Goal: Transaction & Acquisition: Purchase product/service

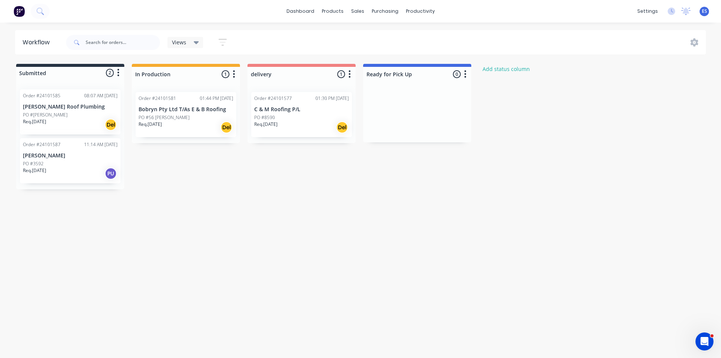
click at [21, 12] on img at bounding box center [19, 11] width 11 height 11
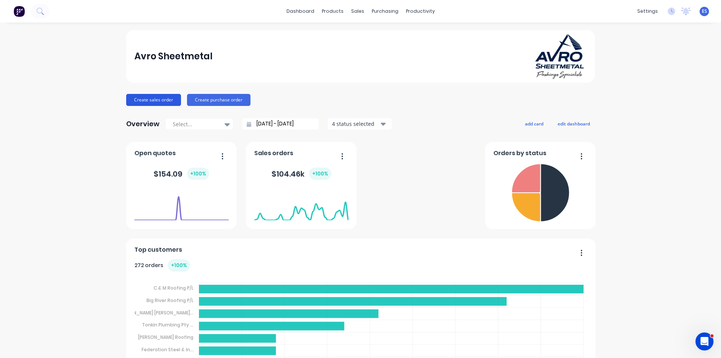
click at [159, 97] on button "Create sales order" at bounding box center [153, 100] width 55 height 12
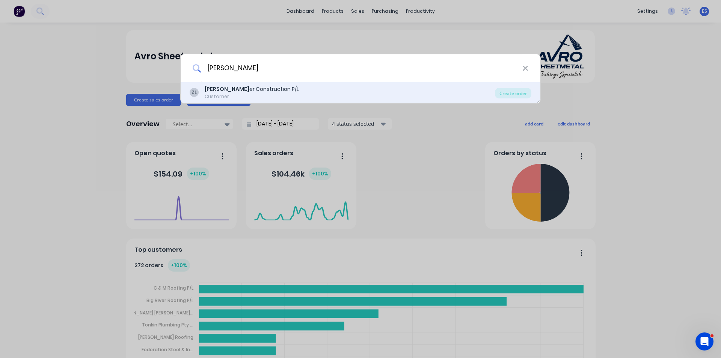
type input "[PERSON_NAME]"
click at [228, 85] on div "[PERSON_NAME] Construction P/L" at bounding box center [252, 89] width 94 height 8
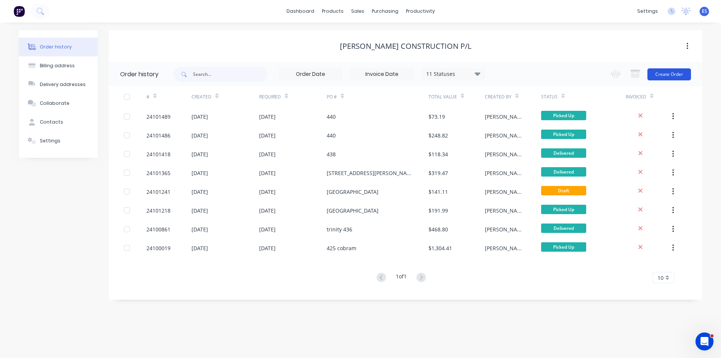
click at [666, 77] on button "Create Order" at bounding box center [670, 74] width 44 height 12
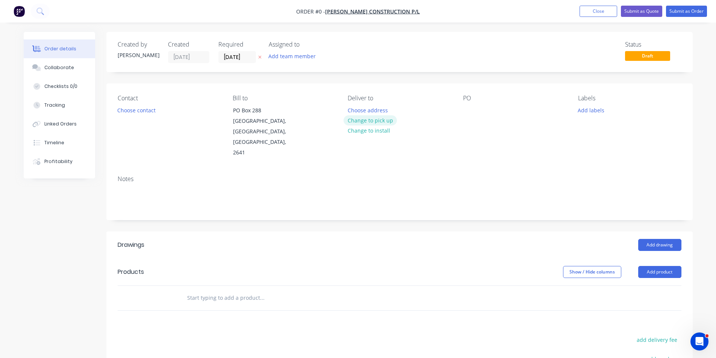
click at [367, 122] on button "Change to pick up" at bounding box center [369, 120] width 53 height 10
click at [467, 107] on div at bounding box center [469, 110] width 12 height 11
click at [646, 239] on button "Add drawing" at bounding box center [659, 245] width 43 height 12
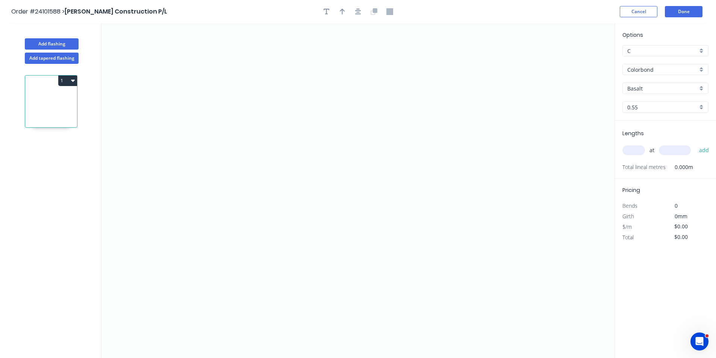
click at [639, 92] on input "Basalt" at bounding box center [662, 89] width 70 height 8
click at [639, 104] on div "Windspray" at bounding box center [664, 102] width 85 height 13
type input "Windspray"
click at [253, 84] on icon "0" at bounding box center [357, 190] width 513 height 335
click at [248, 171] on icon "0" at bounding box center [357, 190] width 513 height 335
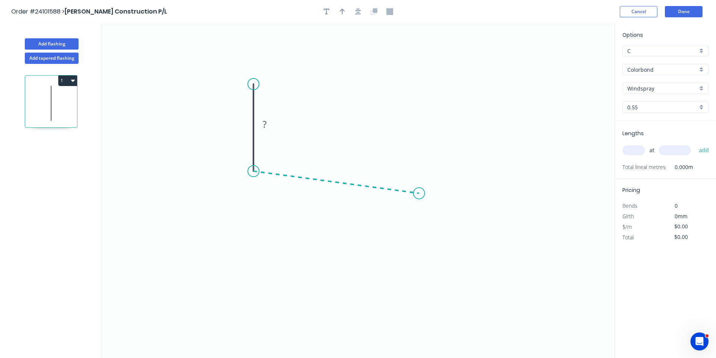
click at [419, 193] on icon "0 ?" at bounding box center [357, 190] width 513 height 335
click at [420, 261] on icon "0 ? ? ? º" at bounding box center [357, 190] width 513 height 335
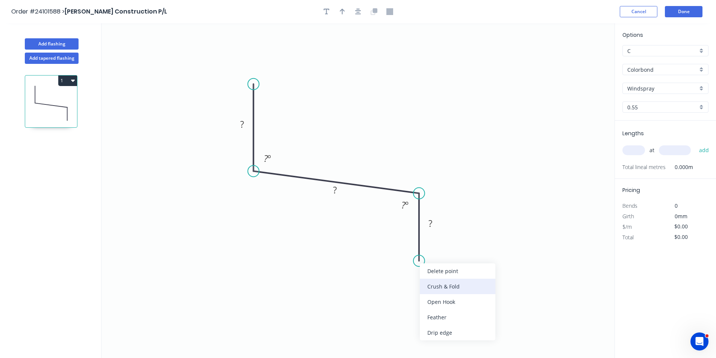
click at [430, 291] on div "Crush & Fold" at bounding box center [458, 286] width 76 height 15
click at [435, 289] on div "Flip bend" at bounding box center [458, 283] width 76 height 15
click at [428, 223] on tspan "?" at bounding box center [430, 223] width 4 height 12
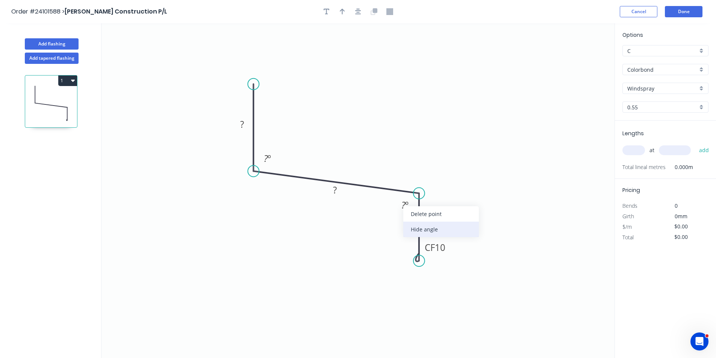
click at [413, 233] on div "Hide angle" at bounding box center [441, 229] width 76 height 15
click at [331, 190] on rect at bounding box center [334, 190] width 15 height 11
click at [261, 159] on rect at bounding box center [267, 159] width 15 height 11
click at [248, 124] on rect at bounding box center [241, 124] width 15 height 11
click at [592, 184] on icon "0 110 250 CF 10 40 95 º" at bounding box center [357, 190] width 513 height 335
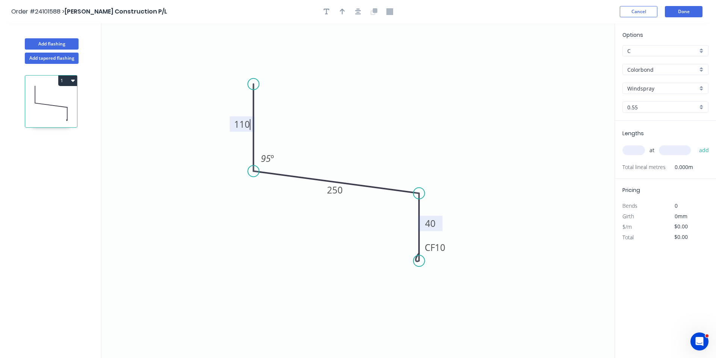
type input "$18.39"
click at [627, 151] on input "text" at bounding box center [633, 150] width 23 height 10
type input "15"
click at [671, 150] on input "text" at bounding box center [675, 150] width 32 height 10
type input "4000"
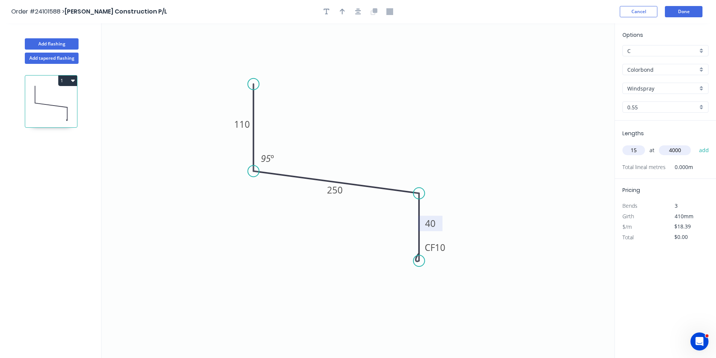
click at [695, 144] on button "add" at bounding box center [704, 150] width 18 height 13
type input "$1,103.40"
click at [343, 12] on icon "button" at bounding box center [342, 11] width 5 height 7
drag, startPoint x: 577, startPoint y: 63, endPoint x: 345, endPoint y: 131, distance: 241.9
click at [343, 131] on icon "0 110 250 CF 10 40 95 º" at bounding box center [357, 190] width 513 height 335
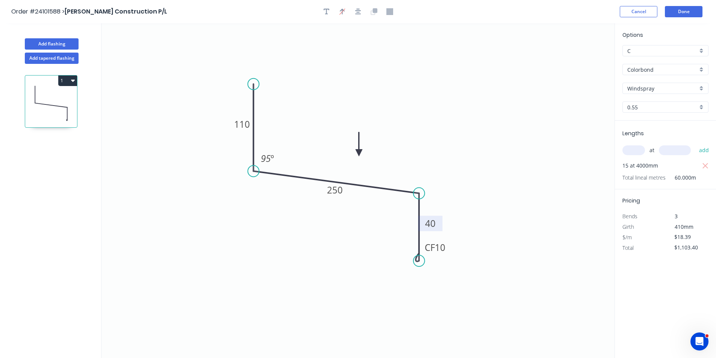
drag, startPoint x: 577, startPoint y: 59, endPoint x: 359, endPoint y: 153, distance: 237.8
click at [359, 153] on icon at bounding box center [358, 144] width 7 height 24
click at [676, 16] on button "Done" at bounding box center [684, 11] width 38 height 11
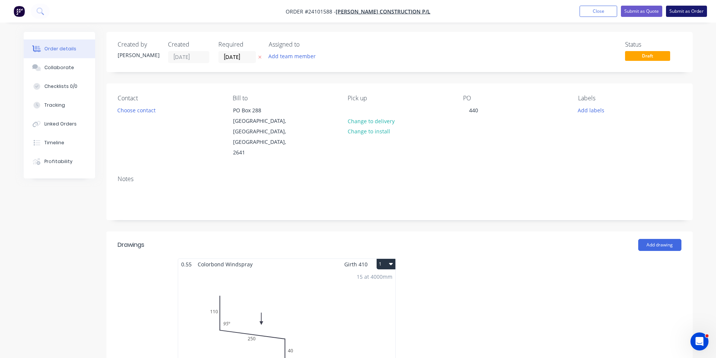
click at [676, 13] on button "Submit as Order" at bounding box center [686, 11] width 41 height 11
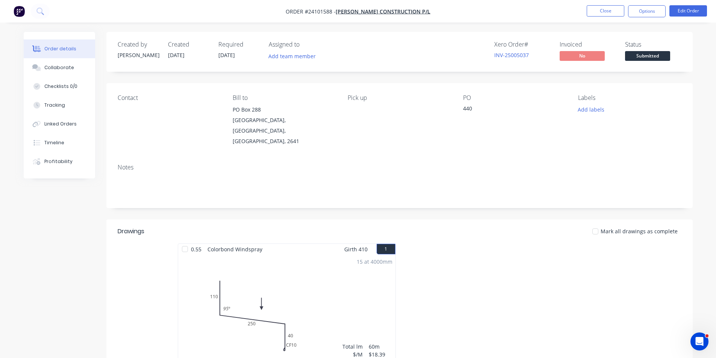
click at [23, 14] on img "button" at bounding box center [19, 11] width 11 height 11
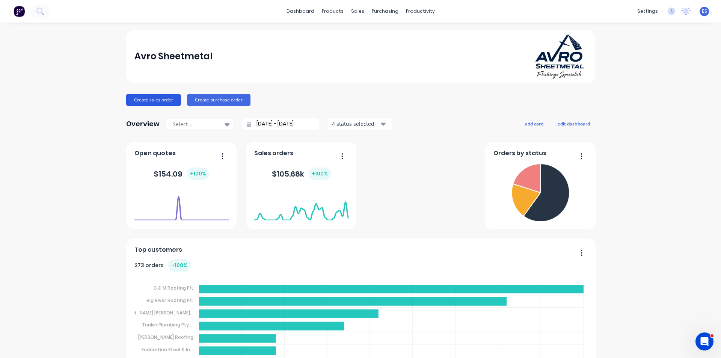
click at [144, 97] on button "Create sales order" at bounding box center [153, 100] width 55 height 12
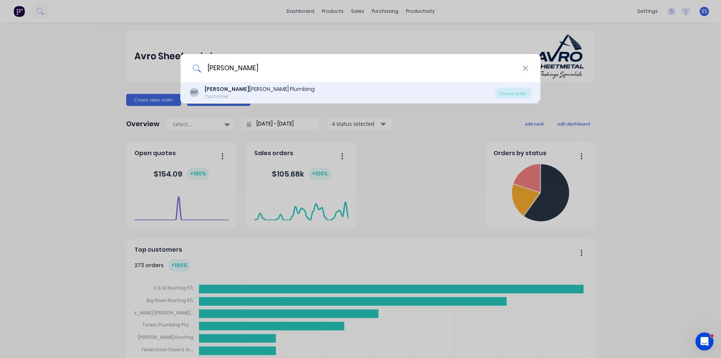
type input "[PERSON_NAME]"
click at [266, 94] on div "WP [PERSON_NAME] Plumbing Customer" at bounding box center [342, 92] width 305 height 15
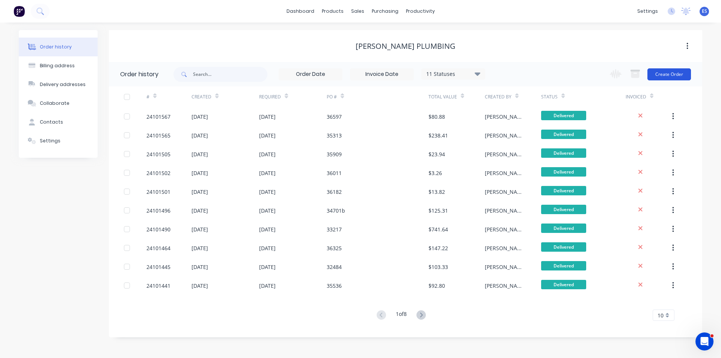
click at [687, 75] on button "Create Order" at bounding box center [670, 74] width 44 height 12
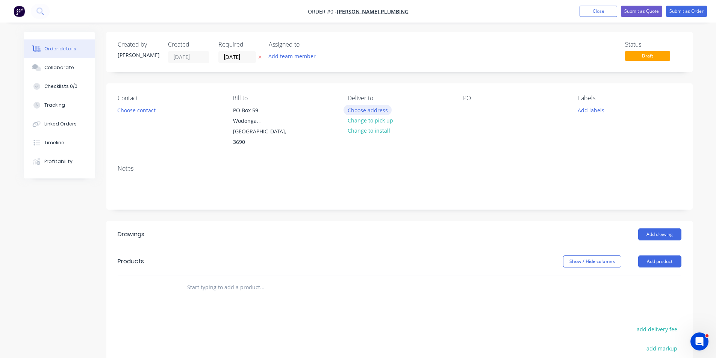
click at [367, 107] on button "Choose address" at bounding box center [367, 110] width 48 height 10
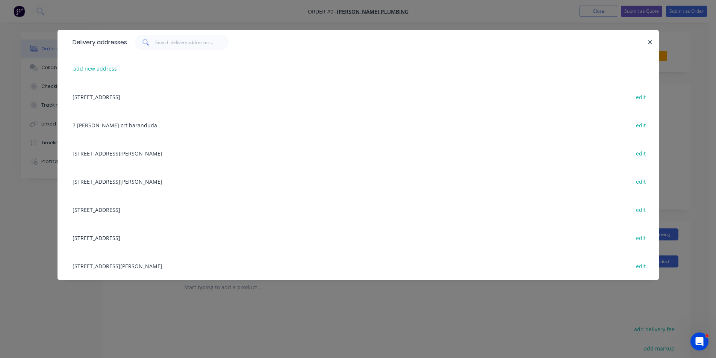
click at [120, 98] on div "[STREET_ADDRESS] edit" at bounding box center [358, 97] width 579 height 28
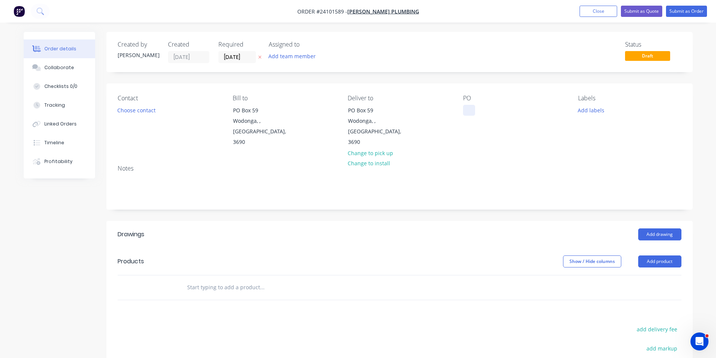
click at [470, 111] on div at bounding box center [469, 110] width 12 height 11
click at [659, 228] on button "Add drawing" at bounding box center [659, 234] width 43 height 12
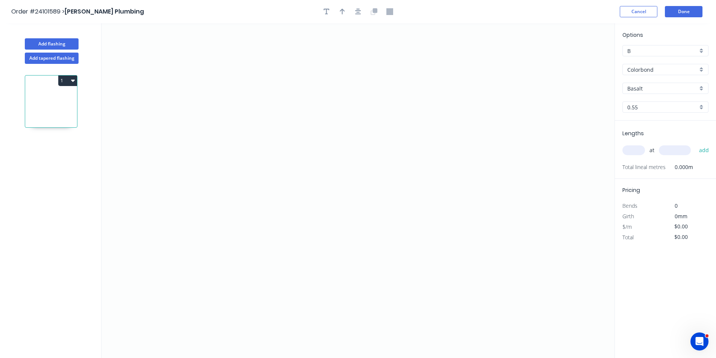
click at [672, 92] on input "Basalt" at bounding box center [662, 89] width 70 height 8
click at [668, 97] on div "Surfmist" at bounding box center [664, 102] width 85 height 13
type input "Surfmist"
click at [280, 119] on icon "0" at bounding box center [357, 190] width 513 height 335
click at [279, 236] on icon "0" at bounding box center [357, 190] width 513 height 335
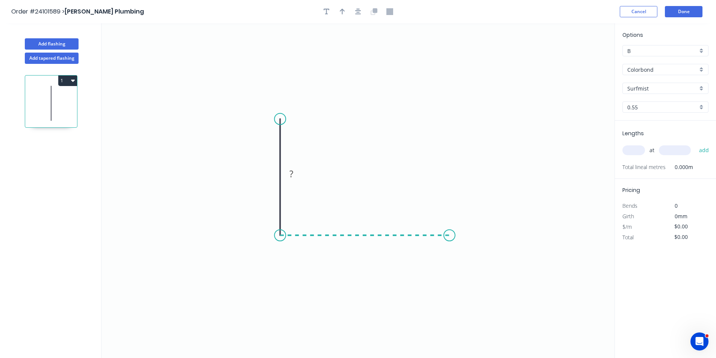
click at [449, 232] on icon "0 ?" at bounding box center [357, 190] width 513 height 335
click at [445, 112] on icon "0 ? ?" at bounding box center [357, 190] width 513 height 335
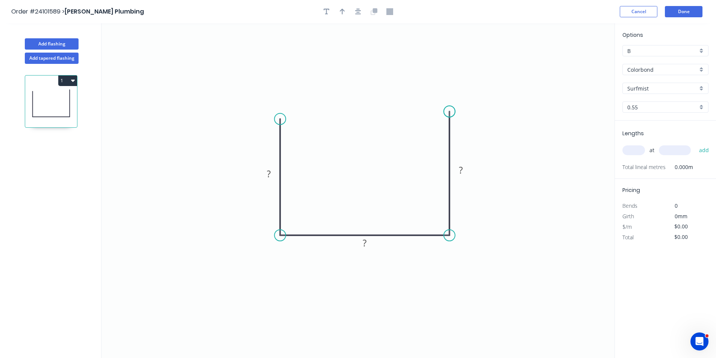
click at [445, 112] on circle at bounding box center [449, 111] width 11 height 11
click at [461, 169] on tspan "?" at bounding box center [461, 170] width 4 height 12
click at [365, 245] on tspan "?" at bounding box center [365, 243] width 4 height 12
click at [265, 174] on rect at bounding box center [268, 174] width 15 height 11
click at [634, 149] on input "text" at bounding box center [633, 150] width 23 height 10
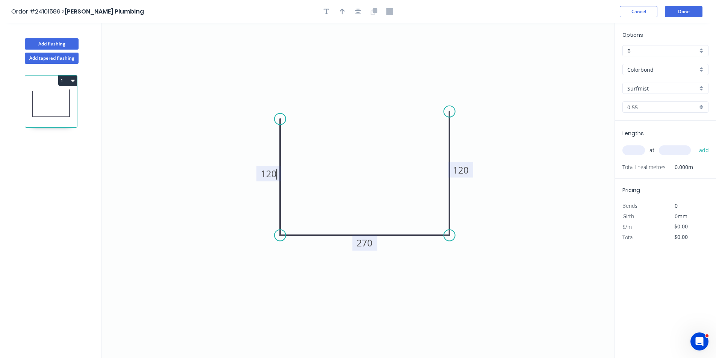
type input "$19.75"
type input "1"
click at [661, 151] on input "text" at bounding box center [675, 150] width 32 height 10
type input "5400"
click at [695, 144] on button "add" at bounding box center [704, 150] width 18 height 13
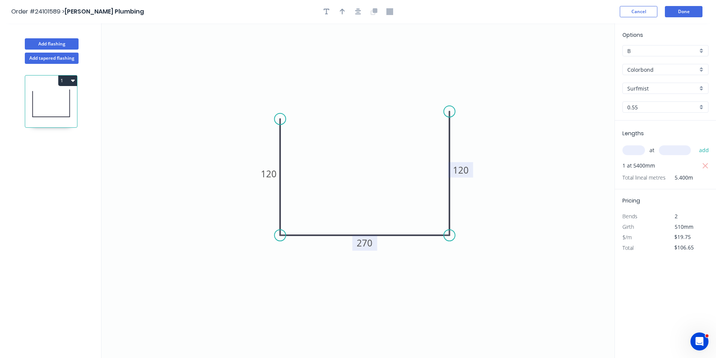
click at [68, 80] on button "1" at bounding box center [67, 81] width 19 height 11
click at [53, 101] on div "Duplicate" at bounding box center [41, 99] width 58 height 11
type input "$0.00"
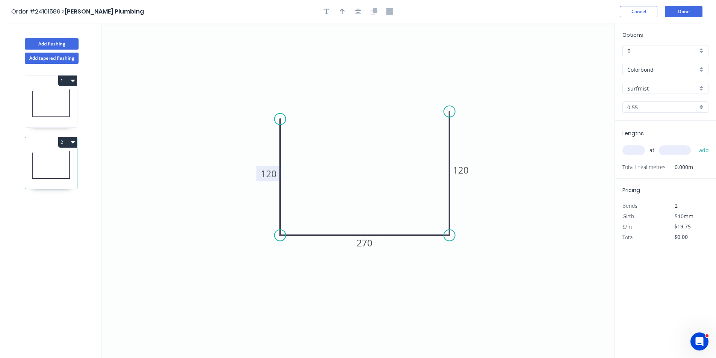
click at [268, 172] on tspan "120" at bounding box center [269, 174] width 16 height 12
click at [460, 171] on tspan "120" at bounding box center [461, 170] width 16 height 12
click at [634, 150] on input "text" at bounding box center [633, 150] width 23 height 10
type input "$30.38"
type input "1"
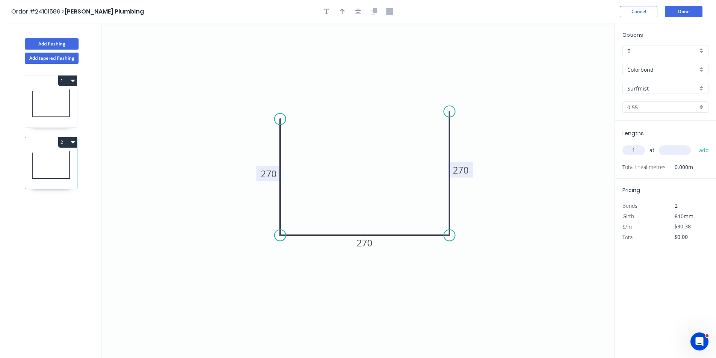
click at [674, 151] on input "text" at bounding box center [675, 150] width 32 height 10
type input "1000"
click at [695, 144] on button "add" at bounding box center [704, 150] width 18 height 13
type input "$30.38"
click at [63, 44] on button "Add flashing" at bounding box center [52, 43] width 54 height 11
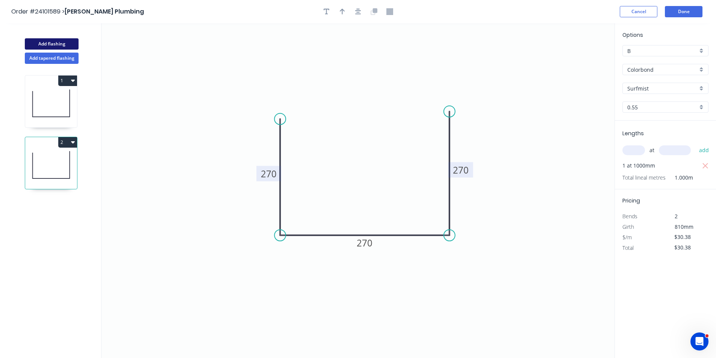
type input "$0.00"
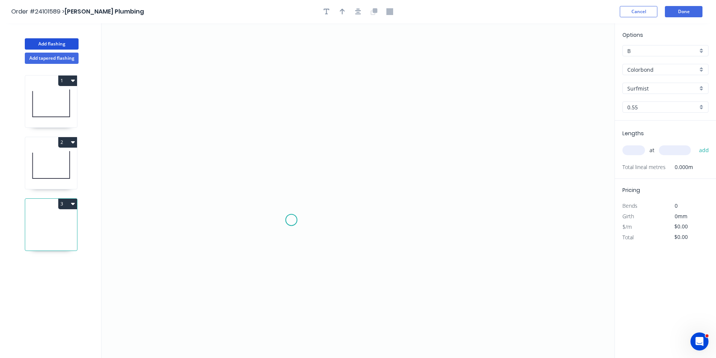
click at [290, 225] on icon "0" at bounding box center [357, 190] width 513 height 335
click at [280, 211] on icon at bounding box center [285, 218] width 11 height 14
click at [277, 133] on icon "0 ?" at bounding box center [357, 190] width 513 height 335
click at [466, 114] on icon "0 ? ? ? º" at bounding box center [357, 190] width 513 height 335
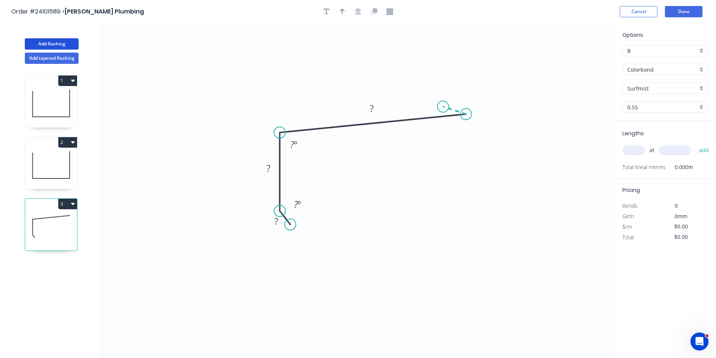
click at [443, 107] on icon at bounding box center [454, 111] width 23 height 8
click at [443, 107] on circle at bounding box center [442, 106] width 11 height 11
click at [461, 95] on rect at bounding box center [457, 96] width 15 height 11
click at [367, 106] on rect at bounding box center [371, 109] width 15 height 11
click at [273, 168] on rect at bounding box center [268, 168] width 15 height 11
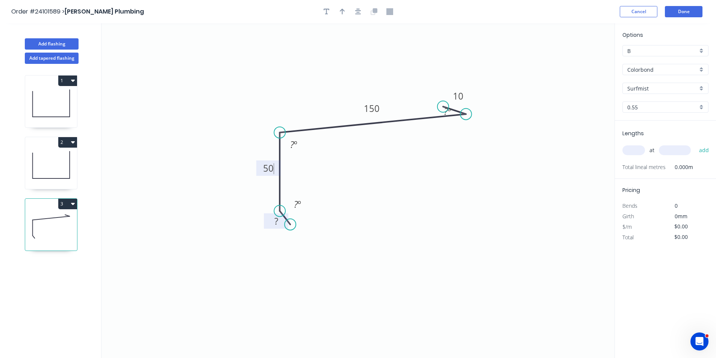
click at [276, 220] on tspan "?" at bounding box center [276, 221] width 4 height 12
click at [629, 151] on input "text" at bounding box center [633, 150] width 23 height 10
type input "$11.14"
type input "1"
click at [666, 146] on input "text" at bounding box center [675, 150] width 32 height 10
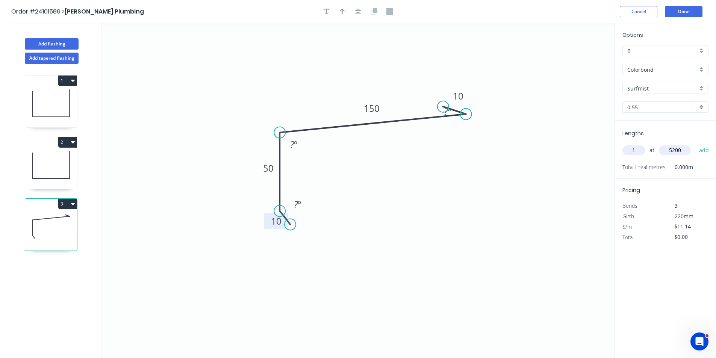
type input "5200"
click at [695, 144] on button "add" at bounding box center [704, 150] width 18 height 13
type input "$57.93"
click at [689, 8] on button "Done" at bounding box center [684, 11] width 38 height 11
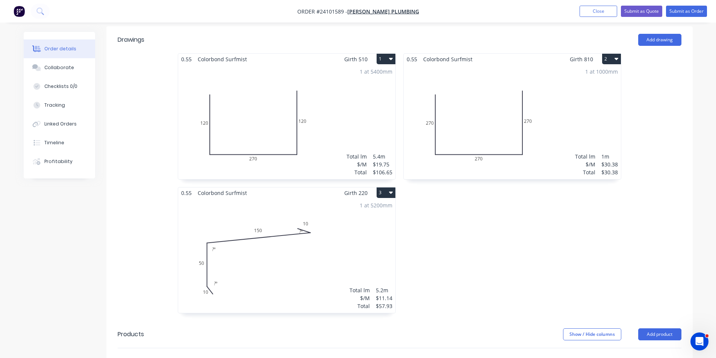
scroll to position [128, 0]
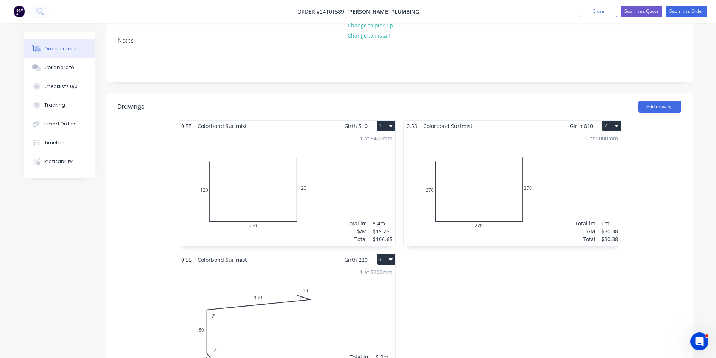
click at [677, 17] on nav "Order #24101589 - [PERSON_NAME] Plumbing Add product Close Submit as Quote Subm…" at bounding box center [358, 11] width 716 height 23
click at [679, 10] on button "Submit as Order" at bounding box center [686, 11] width 41 height 11
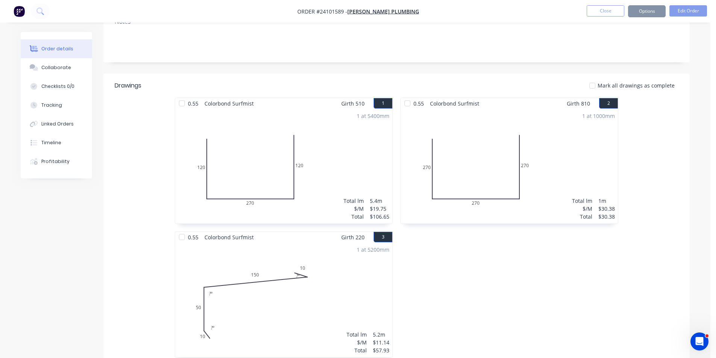
scroll to position [0, 0]
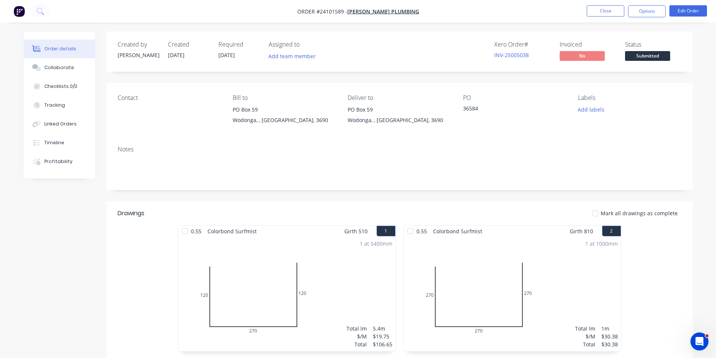
click at [18, 14] on img "button" at bounding box center [19, 11] width 11 height 11
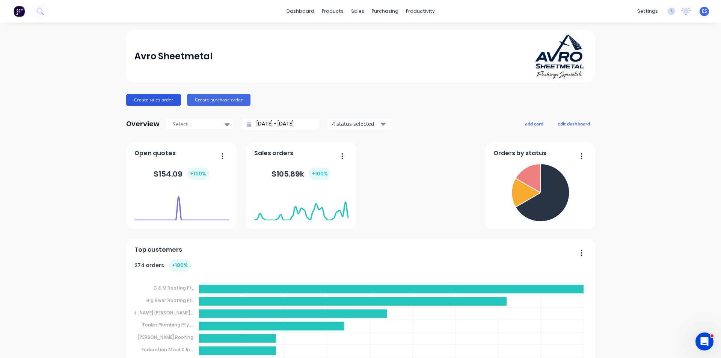
click at [160, 102] on button "Create sales order" at bounding box center [153, 100] width 55 height 12
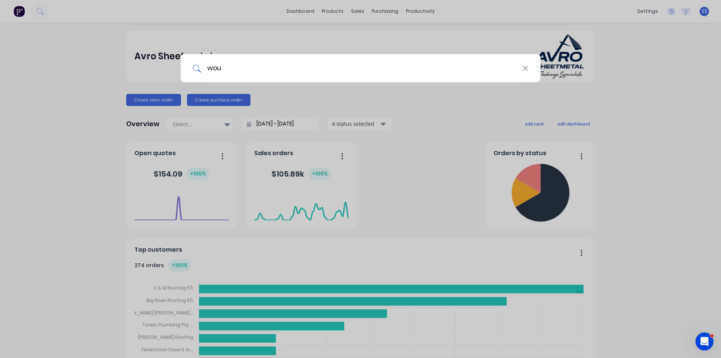
type input "wout"
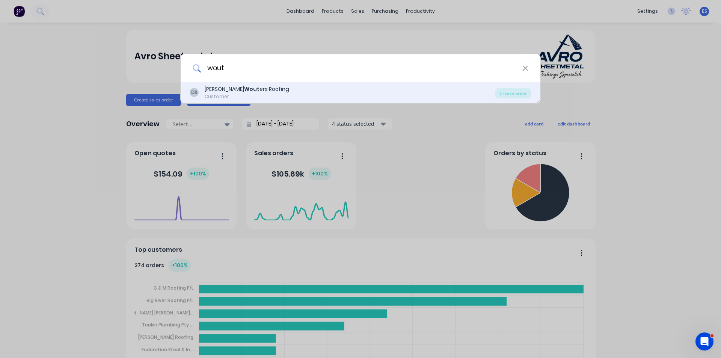
click at [253, 89] on div "[PERSON_NAME] ers Roofing" at bounding box center [247, 89] width 85 height 8
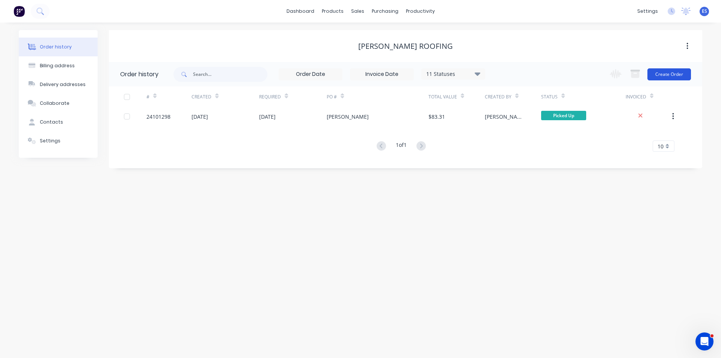
click at [660, 75] on button "Create Order" at bounding box center [670, 74] width 44 height 12
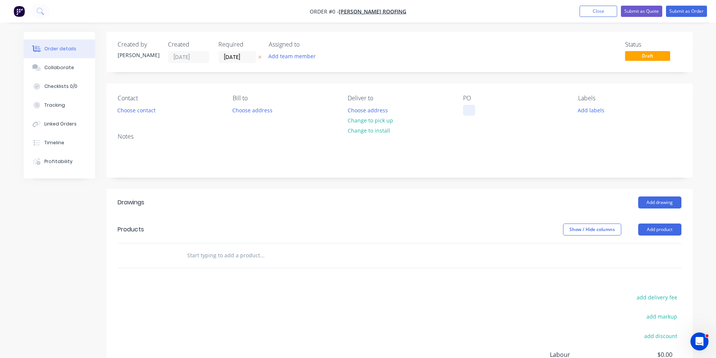
click at [470, 111] on div at bounding box center [469, 110] width 12 height 11
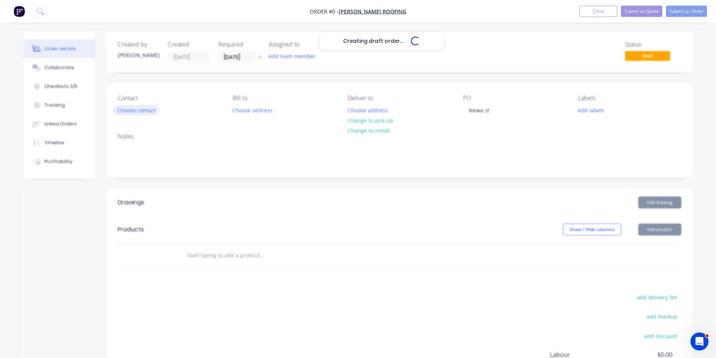
click at [147, 112] on div "Creating draft order... Loading... Order details Collaborate Checklists 0/0 Tra…" at bounding box center [358, 246] width 684 height 428
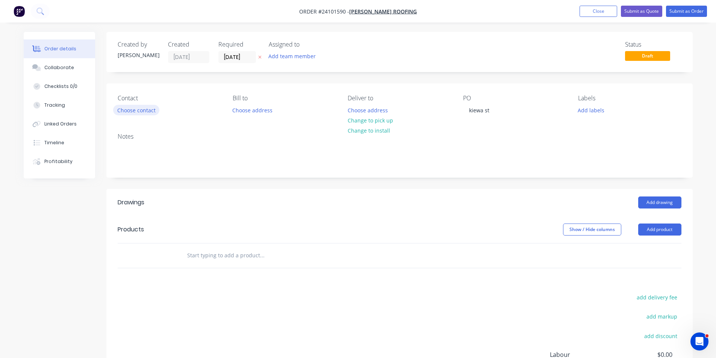
click at [147, 112] on button "Choose contact" at bounding box center [136, 110] width 46 height 10
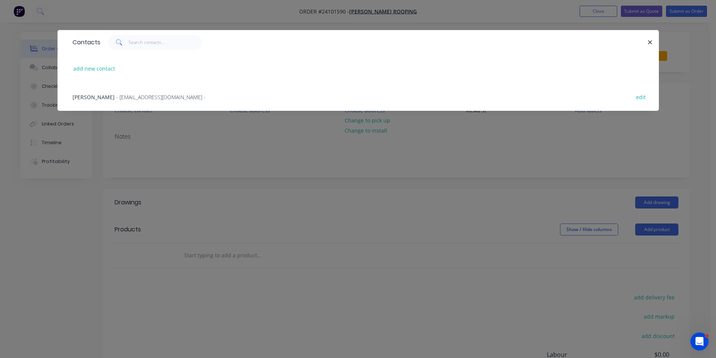
click at [154, 97] on span "- [EMAIL_ADDRESS][DOMAIN_NAME] -" at bounding box center [160, 97] width 89 height 7
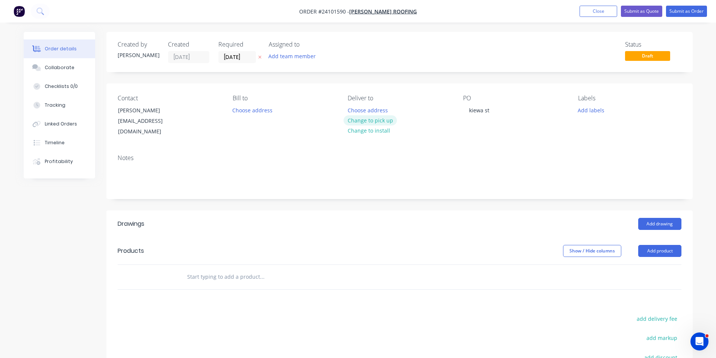
click at [383, 121] on button "Change to pick up" at bounding box center [369, 120] width 53 height 10
click at [656, 218] on button "Add drawing" at bounding box center [659, 224] width 43 height 12
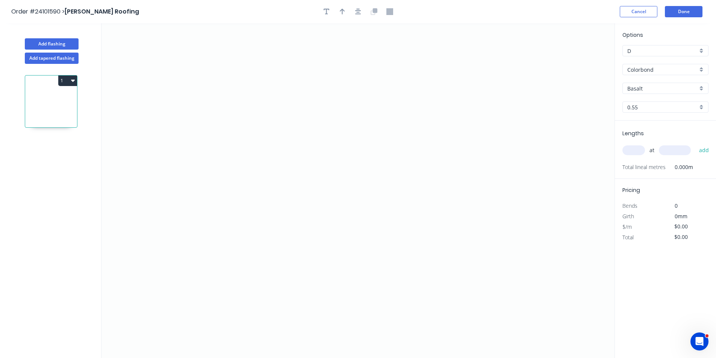
click at [647, 86] on input "Basalt" at bounding box center [662, 89] width 70 height 8
click at [652, 118] on div "Manor Red" at bounding box center [664, 115] width 85 height 13
type input "Manor Red"
click at [423, 132] on icon "0" at bounding box center [357, 190] width 513 height 335
click at [408, 118] on icon "0" at bounding box center [357, 190] width 513 height 335
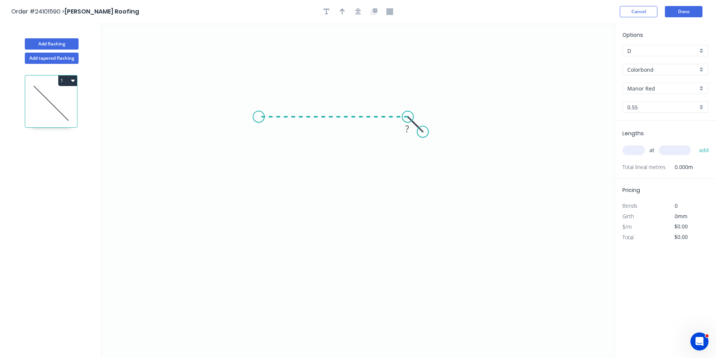
click at [258, 116] on icon "0 ?" at bounding box center [357, 190] width 513 height 335
click at [257, 246] on icon "0 ? ?" at bounding box center [357, 190] width 513 height 335
click at [272, 229] on icon "0 ? ? ?" at bounding box center [357, 190] width 513 height 335
click at [272, 229] on circle at bounding box center [272, 228] width 11 height 11
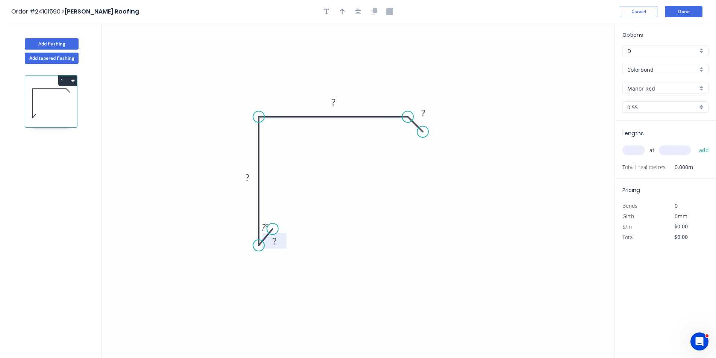
click at [274, 241] on tspan "?" at bounding box center [274, 241] width 4 height 12
click at [246, 181] on tspan "?" at bounding box center [247, 177] width 4 height 12
click at [339, 103] on rect at bounding box center [333, 102] width 15 height 11
click at [420, 109] on rect at bounding box center [422, 113] width 15 height 11
click at [634, 148] on input "text" at bounding box center [633, 150] width 23 height 10
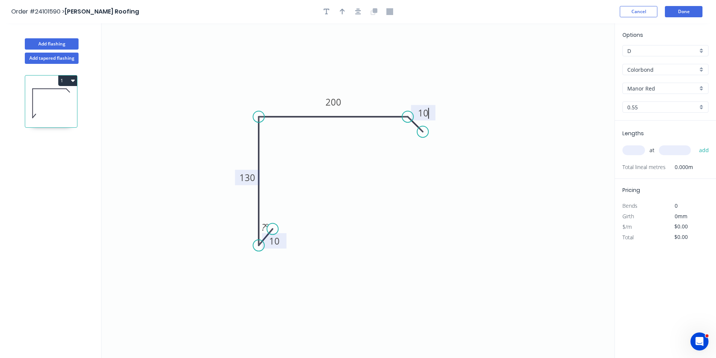
type input "$16.40"
type input "1"
click at [676, 149] on input "text" at bounding box center [675, 150] width 32 height 10
type input "7900"
click at [695, 144] on button "add" at bounding box center [704, 150] width 18 height 13
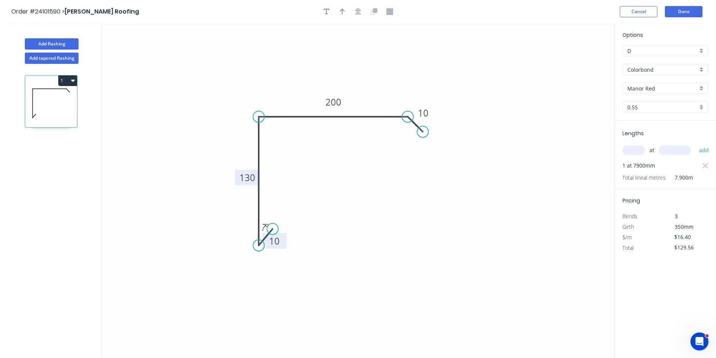
click at [76, 81] on button "1" at bounding box center [67, 81] width 19 height 11
click at [54, 99] on div "Duplicate" at bounding box center [41, 99] width 58 height 11
type input "$0.00"
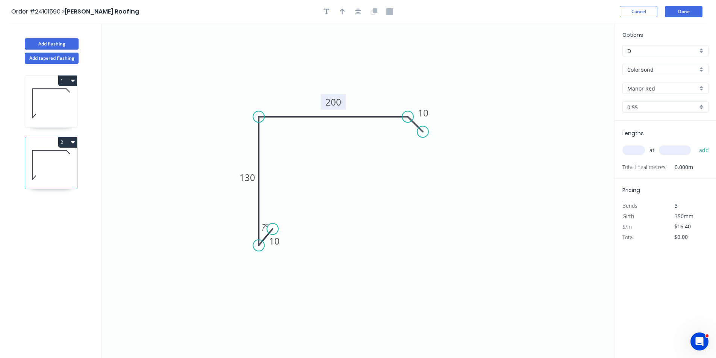
click at [341, 104] on tspan "200" at bounding box center [333, 102] width 16 height 12
click at [625, 150] on input "text" at bounding box center [633, 150] width 23 height 10
type input "1"
click at [668, 147] on input "text" at bounding box center [675, 150] width 32 height 10
type input "7900"
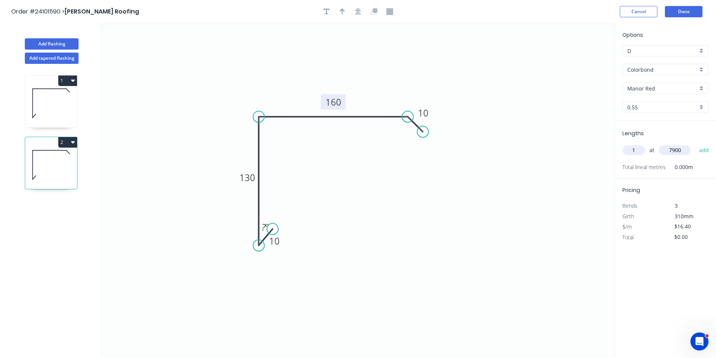
click at [695, 144] on button "add" at bounding box center [704, 150] width 18 height 13
type input "$129.56"
click at [684, 14] on button "Done" at bounding box center [684, 11] width 38 height 11
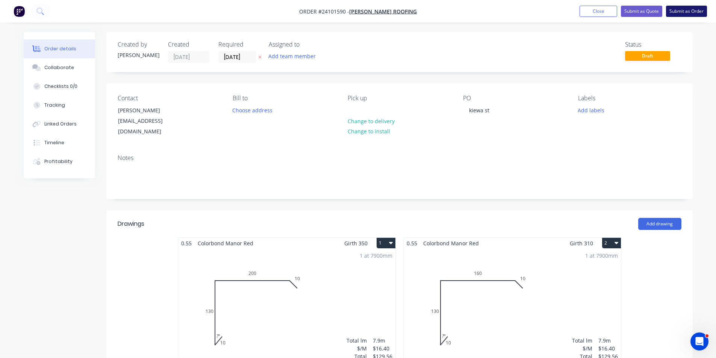
click at [677, 11] on button "Submit as Order" at bounding box center [686, 11] width 41 height 11
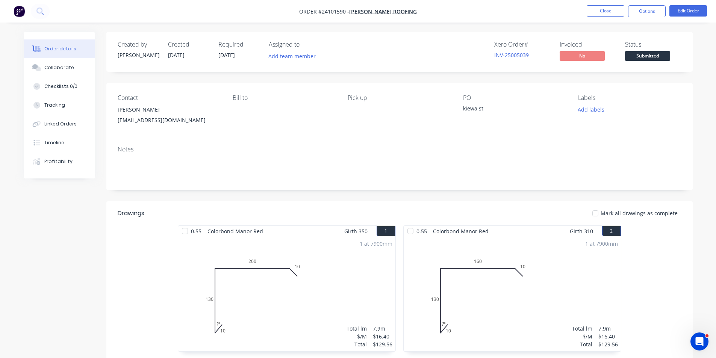
click at [22, 11] on img "button" at bounding box center [19, 11] width 11 height 11
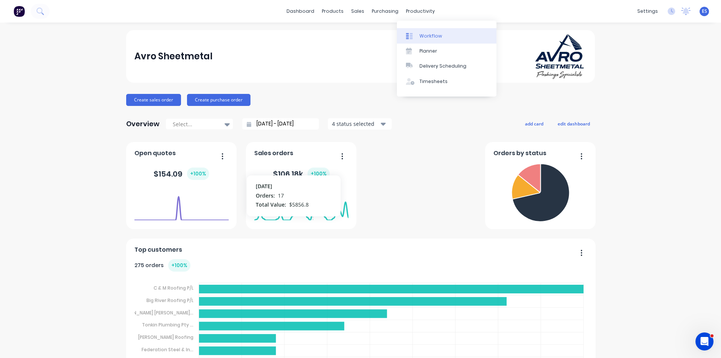
click at [435, 37] on div "Workflow" at bounding box center [431, 36] width 23 height 7
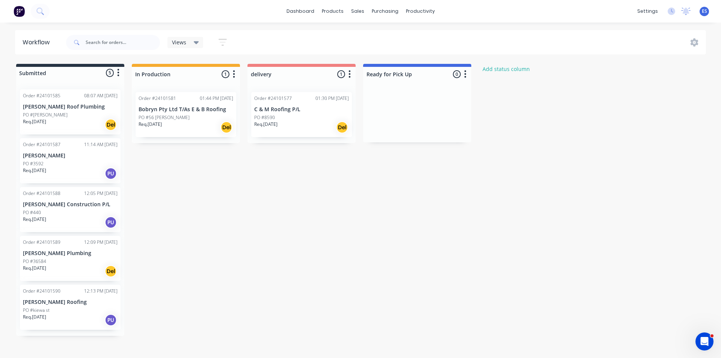
click at [192, 191] on div "Submitted 5 Status colour #273444 hex #273444 Save Cancel Summaries Total order…" at bounding box center [348, 200] width 708 height 272
click at [208, 221] on div "Submitted 5 Status colour #273444 hex #273444 Save Cancel Summaries Total order…" at bounding box center [348, 200] width 708 height 272
